Goal: Task Accomplishment & Management: Manage account settings

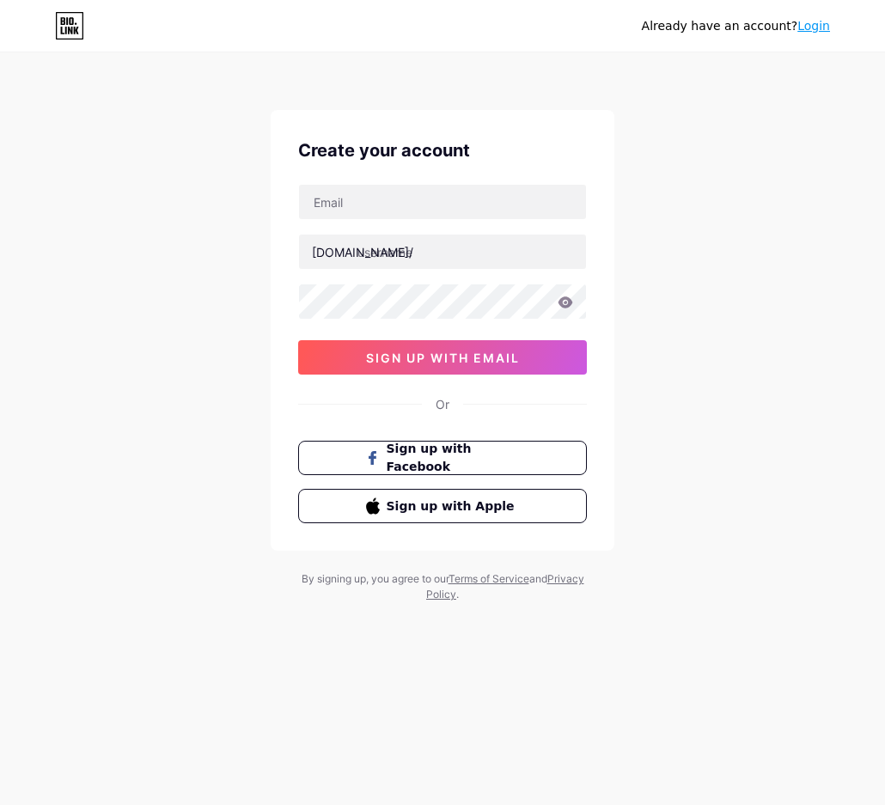
click at [411, 164] on div "Create your account [DOMAIN_NAME]/ sign up with email Or Sign up with Facebook …" at bounding box center [443, 330] width 344 height 441
click at [412, 193] on input "text" at bounding box center [442, 202] width 287 height 34
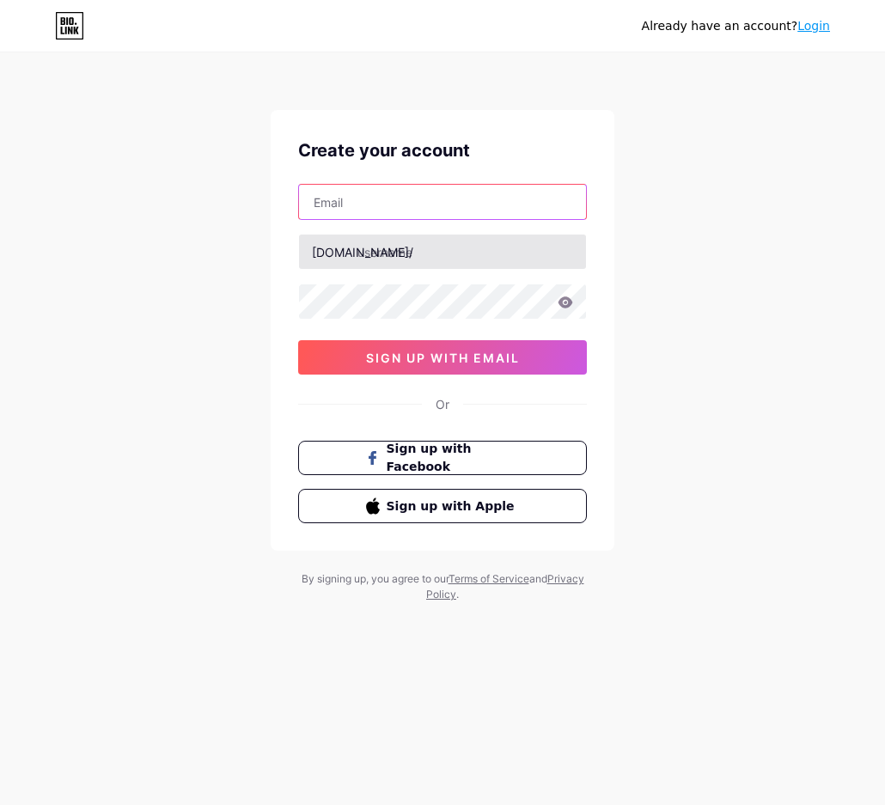
paste input "[EMAIL_ADDRESS][DOMAIN_NAME]"
type input "[EMAIL_ADDRESS][DOMAIN_NAME]"
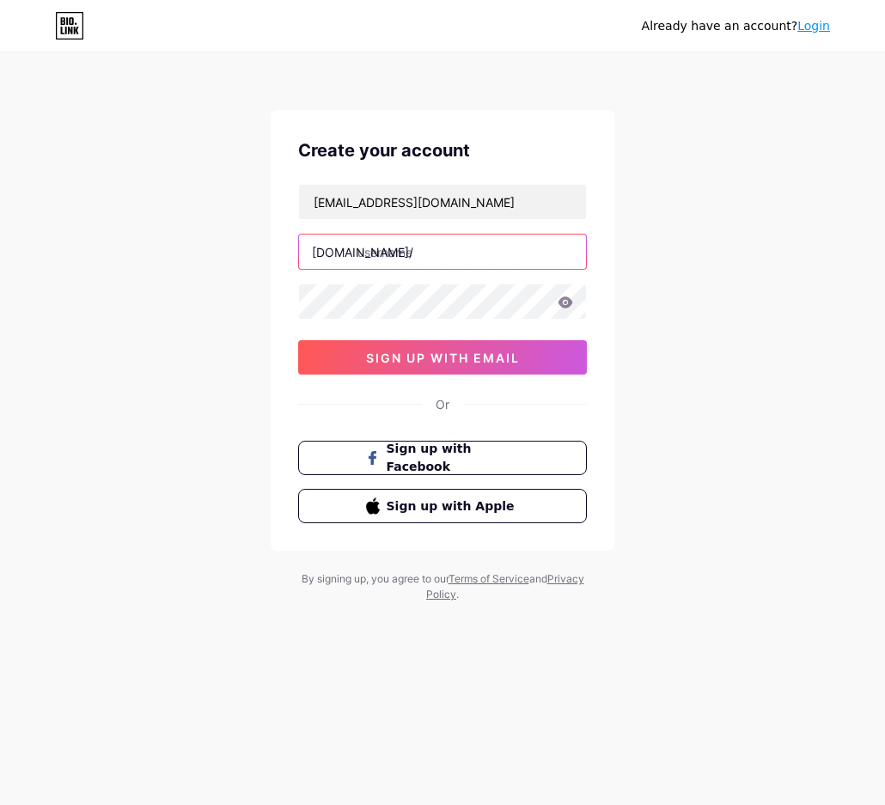
click at [401, 257] on input "text" at bounding box center [442, 251] width 287 height 34
type input "mcdtotoslot5"
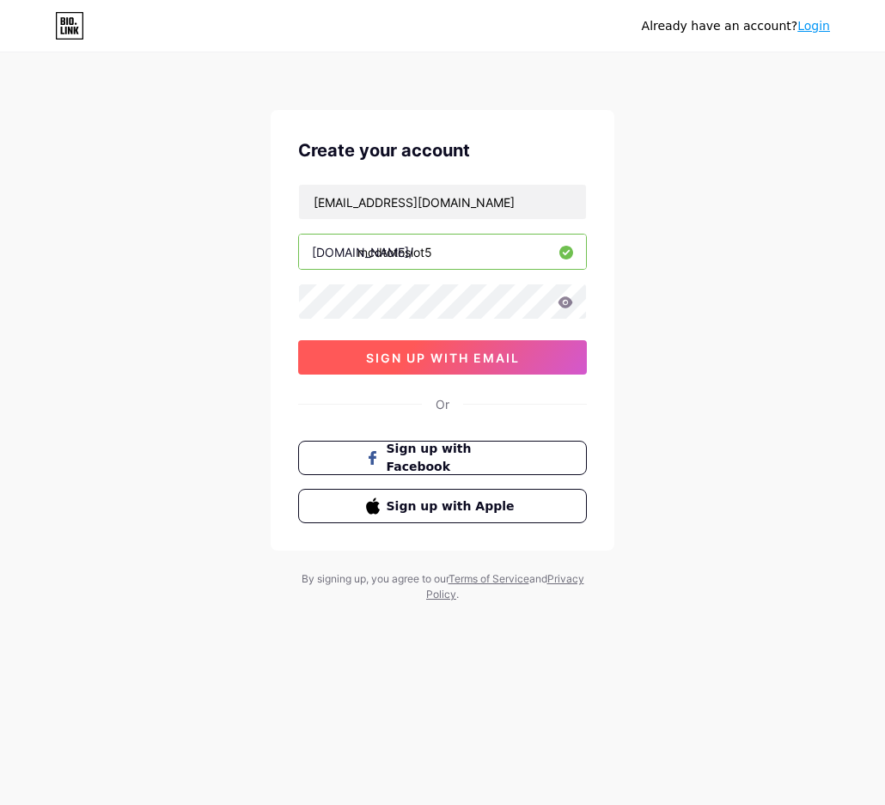
click at [433, 362] on span "sign up with email" at bounding box center [443, 357] width 154 height 15
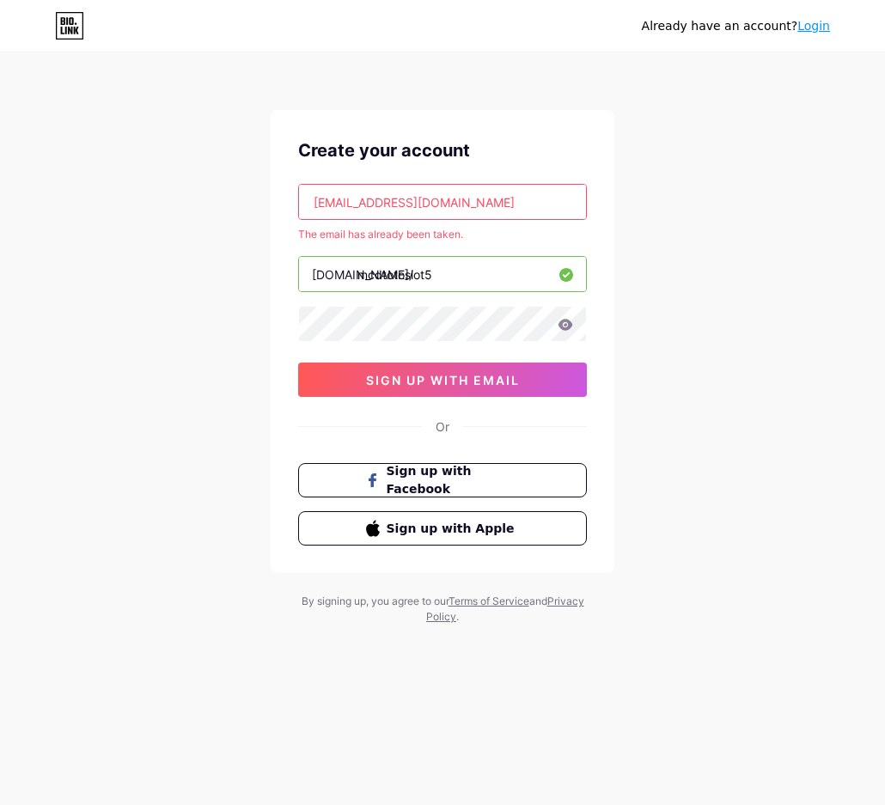
click at [157, 426] on div "Already have an account? Login Create your account [EMAIL_ADDRESS][DOMAIN_NAME]…" at bounding box center [442, 339] width 885 height 679
click at [818, 24] on link "Login" at bounding box center [813, 26] width 33 height 14
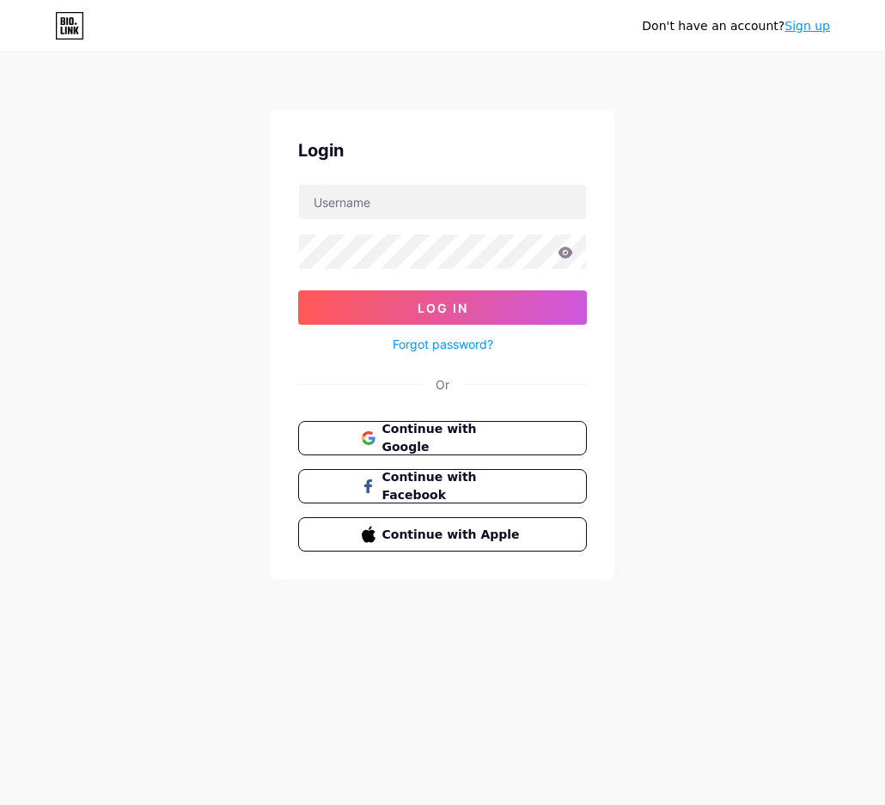
click at [414, 340] on link "Forgot password?" at bounding box center [443, 344] width 100 height 18
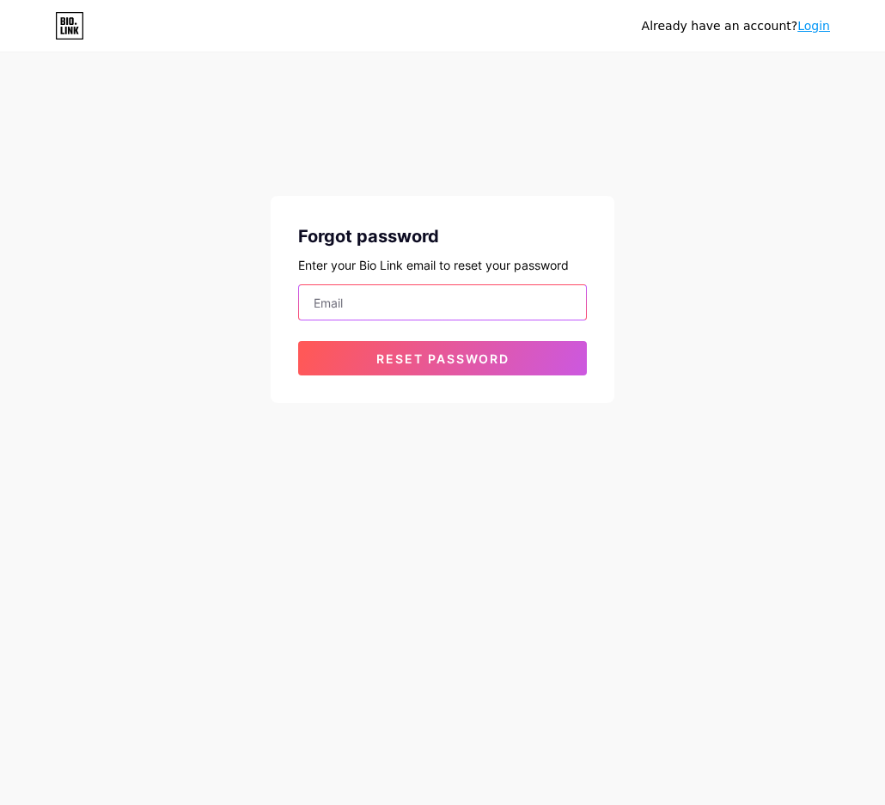
click at [511, 286] on input "email" at bounding box center [442, 302] width 287 height 34
paste input "[EMAIL_ADDRESS][DOMAIN_NAME]"
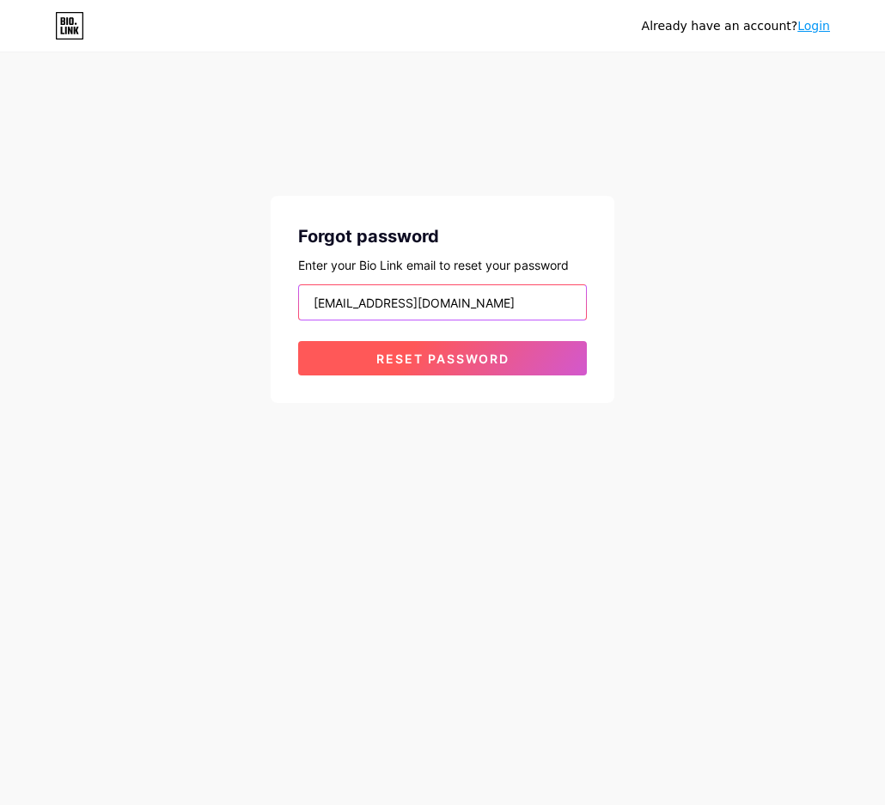
type input "[EMAIL_ADDRESS][DOMAIN_NAME]"
click at [367, 355] on button "Reset password" at bounding box center [442, 358] width 289 height 34
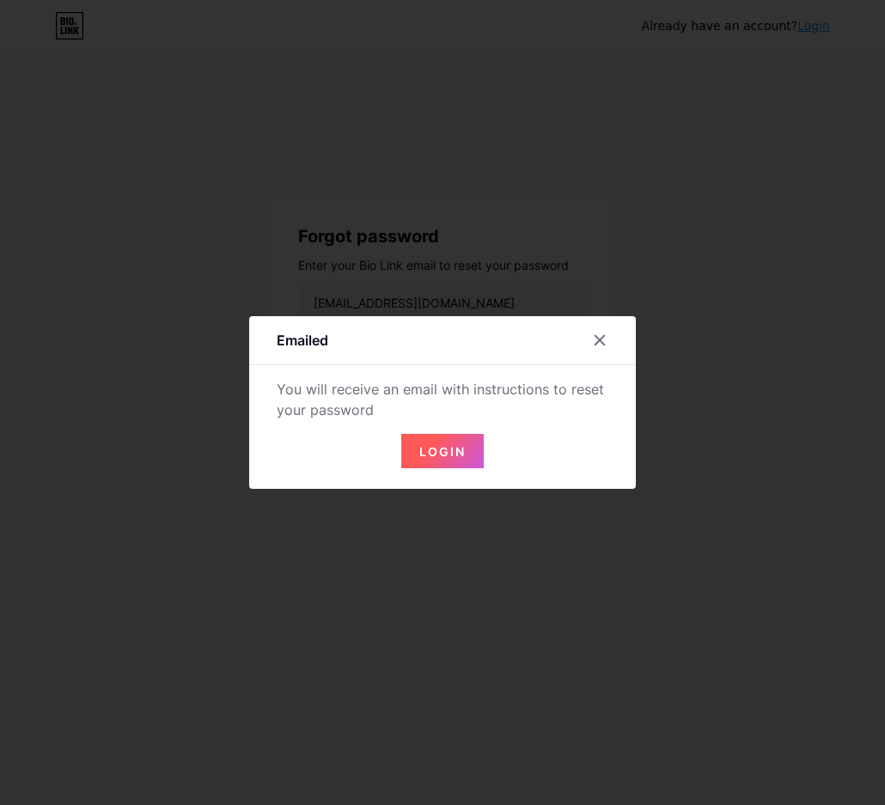
click at [423, 448] on span "Login" at bounding box center [442, 451] width 46 height 15
